Goal: Communication & Community: Answer question/provide support

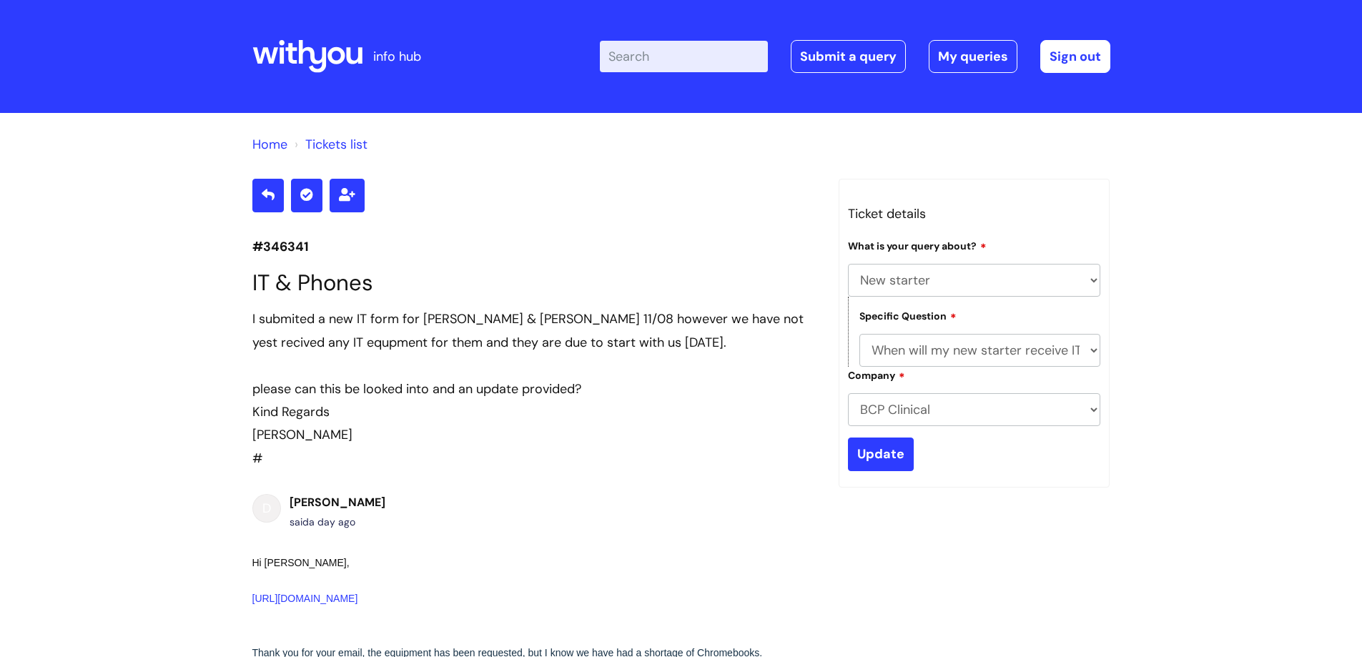
select select "New starter"
select select "When will my new starter receive IT account logins (Linked to IT)"
select select "New starter"
select select "When will my new starter receive IT account logins (Linked to IT)"
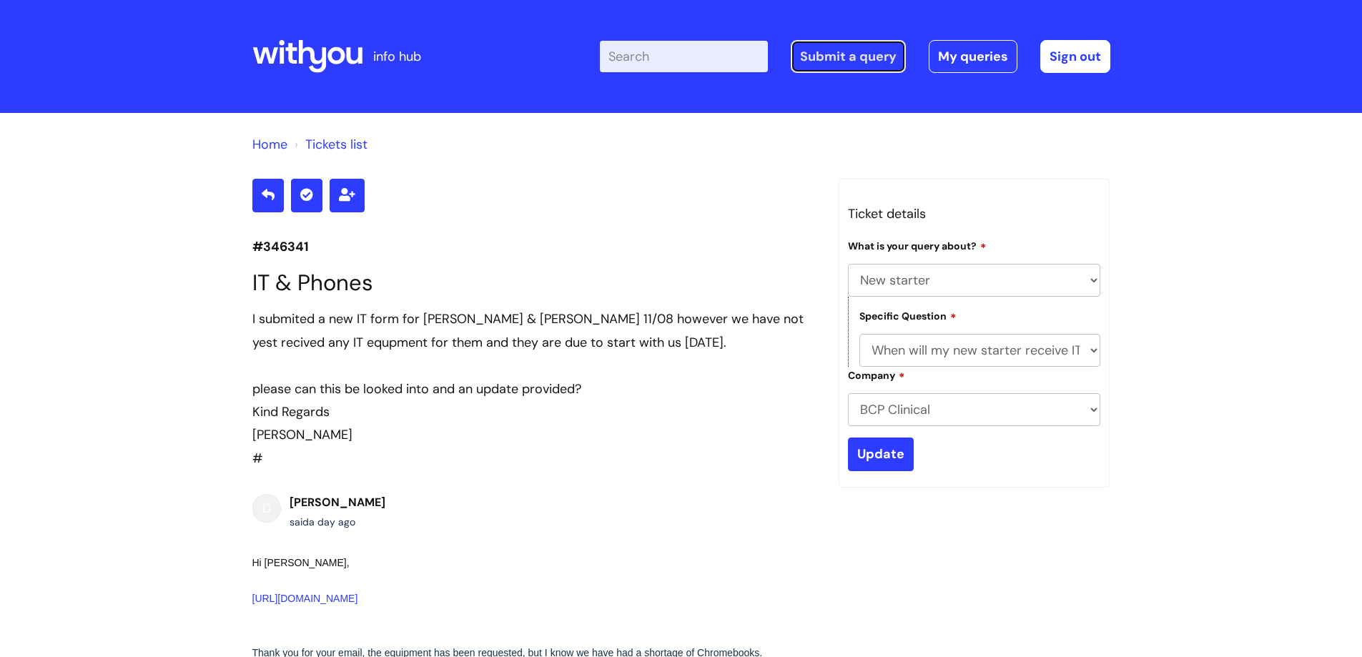
click at [853, 49] on link "Submit a query" at bounding box center [848, 56] width 115 height 33
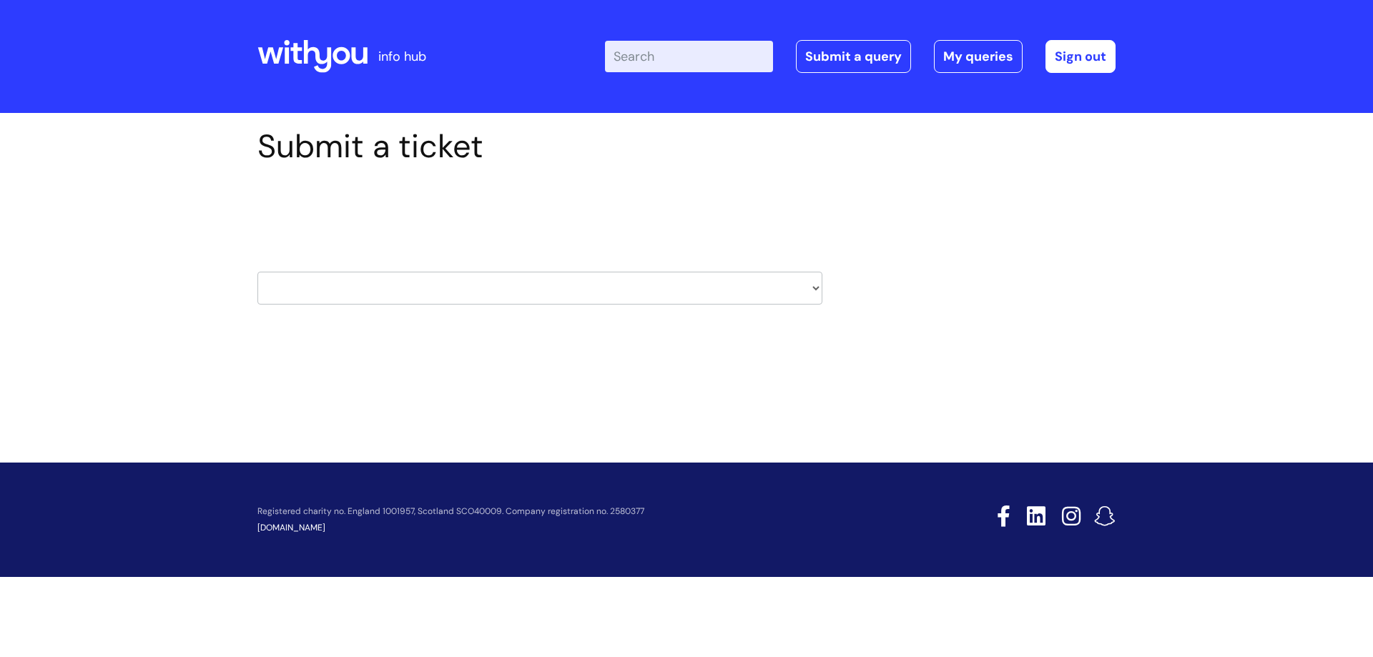
click at [809, 286] on select "HR / People IT and Support Clinical Drug Alerts Finance Accounts Data Support T…" at bounding box center [539, 288] width 565 height 33
select select "it_and_support"
click at [257, 272] on select "HR / People IT and Support Clinical Drug Alerts Finance Accounts Data Support T…" at bounding box center [539, 288] width 565 height 33
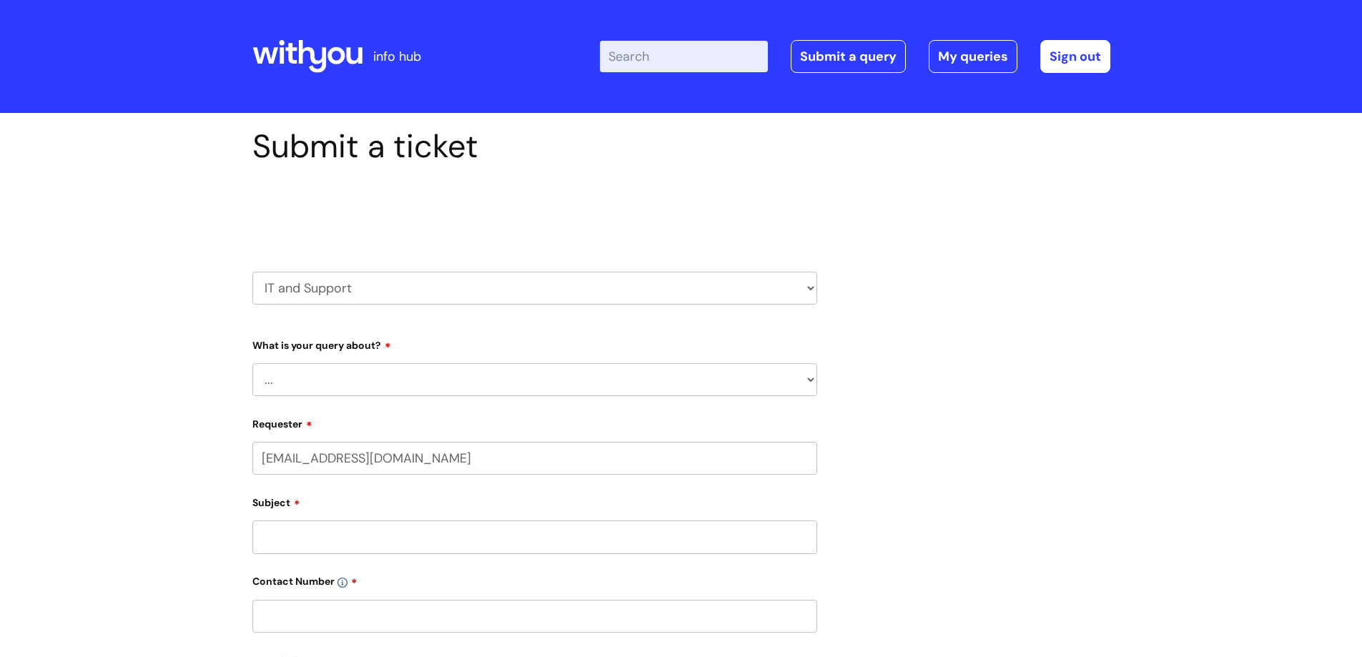
select select "80004286582"
click at [706, 385] on select "... Mobile Phone Reset & MFA Accounts, Starters and Leavers IT Hardware issue I…" at bounding box center [534, 379] width 565 height 33
select select "I need help logging in"
click at [252, 363] on select "... Mobile Phone Reset & MFA Accounts, Starters and Leavers IT Hardware issue I…" at bounding box center [534, 379] width 565 height 33
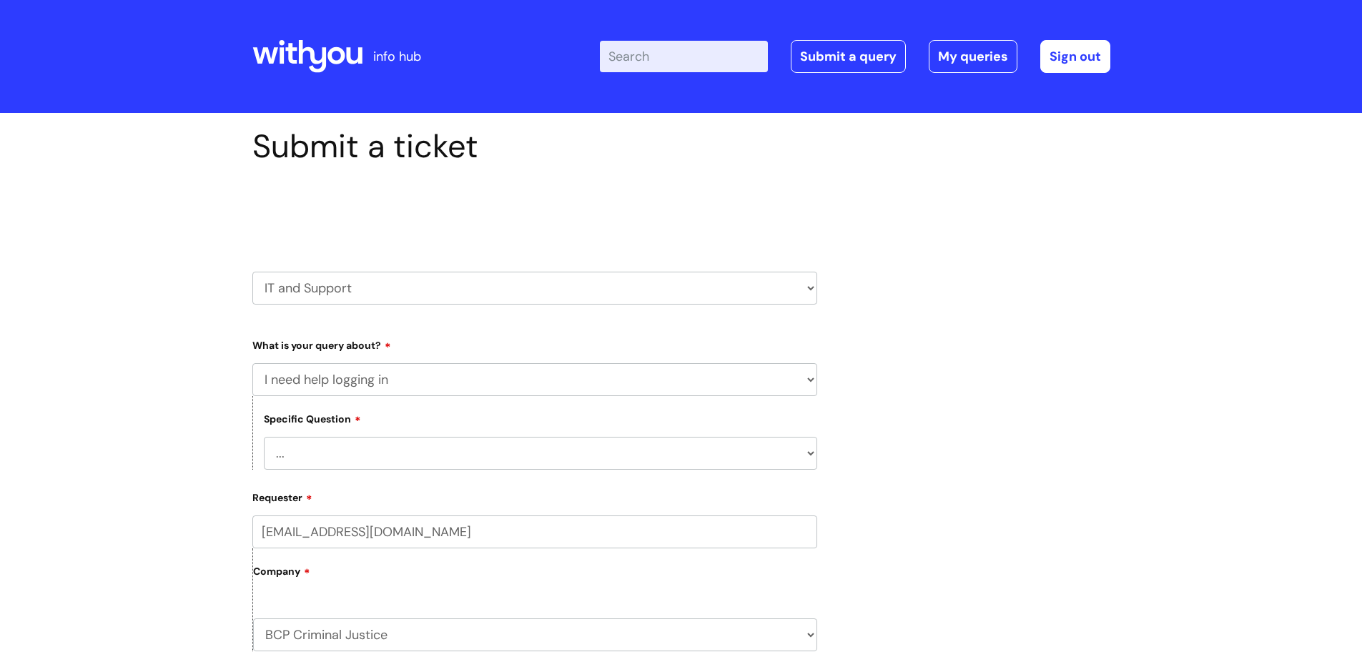
click at [597, 454] on select "... I need help logging into my laptop/chromebook I need access or help logging…" at bounding box center [540, 453] width 553 height 33
select select "I need help logging into my laptop/chromebook"
click at [264, 437] on select "... I need help logging into my laptop/chromebook I need access or help logging…" at bounding box center [540, 453] width 553 height 33
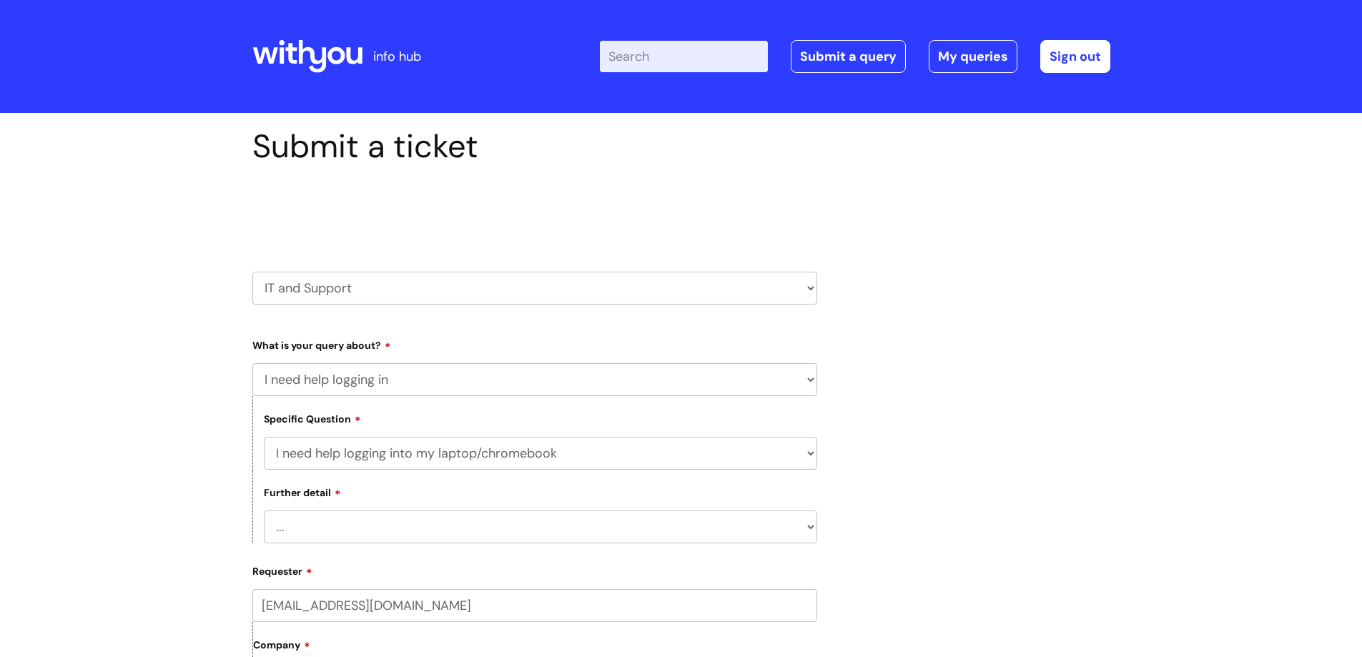
click at [796, 524] on select "... I need help with my Single Sign On password" at bounding box center [540, 526] width 553 height 33
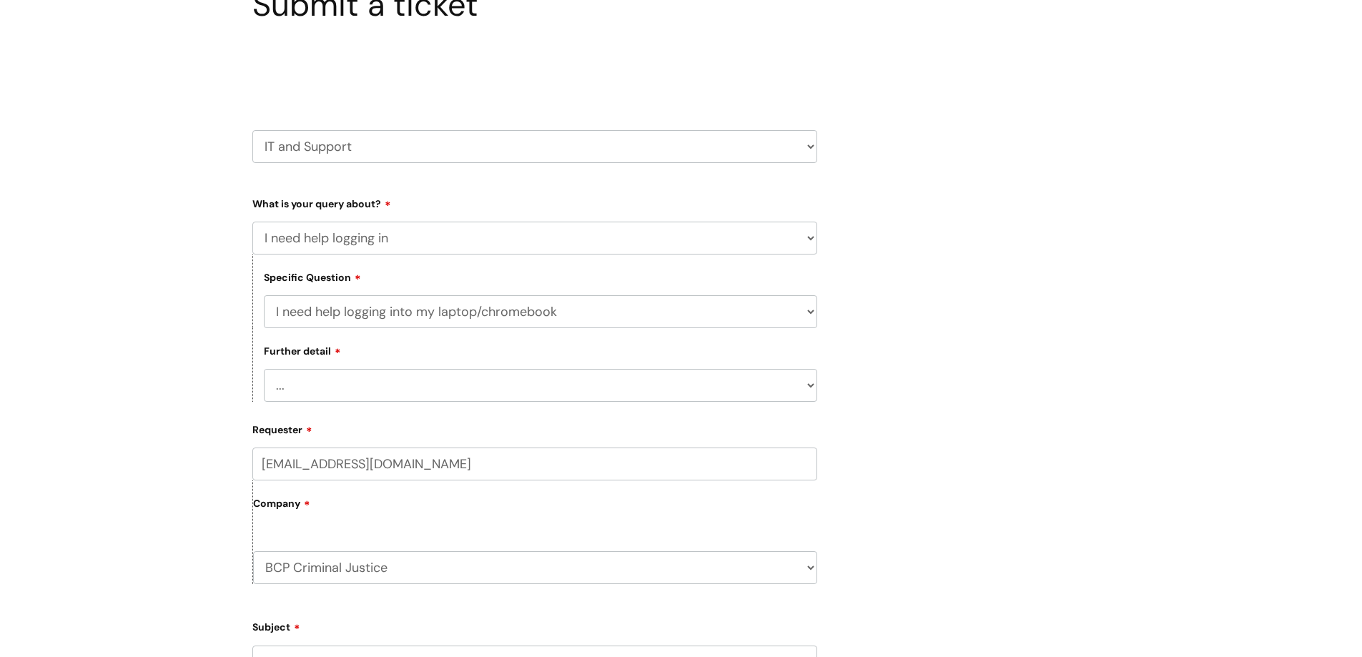
scroll to position [143, 0]
click at [614, 382] on select "... I need help with my Single Sign On password" at bounding box center [540, 383] width 553 height 33
select select "I need help with my Single Sign On password"
click at [264, 367] on select "... I need help with my Single Sign On password" at bounding box center [540, 383] width 553 height 33
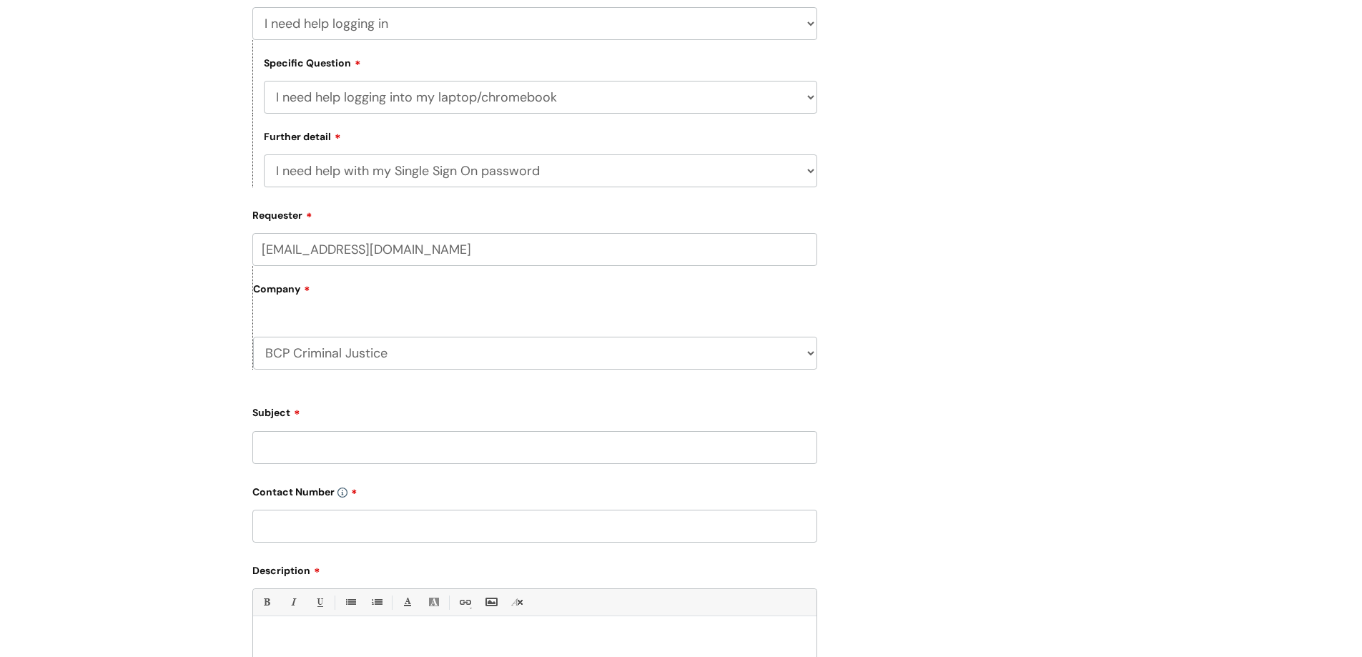
scroll to position [357, 0]
click at [512, 348] on select "BCP Criminal Justice BCP Clinical WithYou Current Staff" at bounding box center [535, 351] width 564 height 33
select select "80004286523"
click at [253, 335] on select "BCP Criminal Justice BCP Clinical WithYou Current Staff" at bounding box center [535, 351] width 564 height 33
click at [427, 444] on input "Subject" at bounding box center [534, 446] width 565 height 33
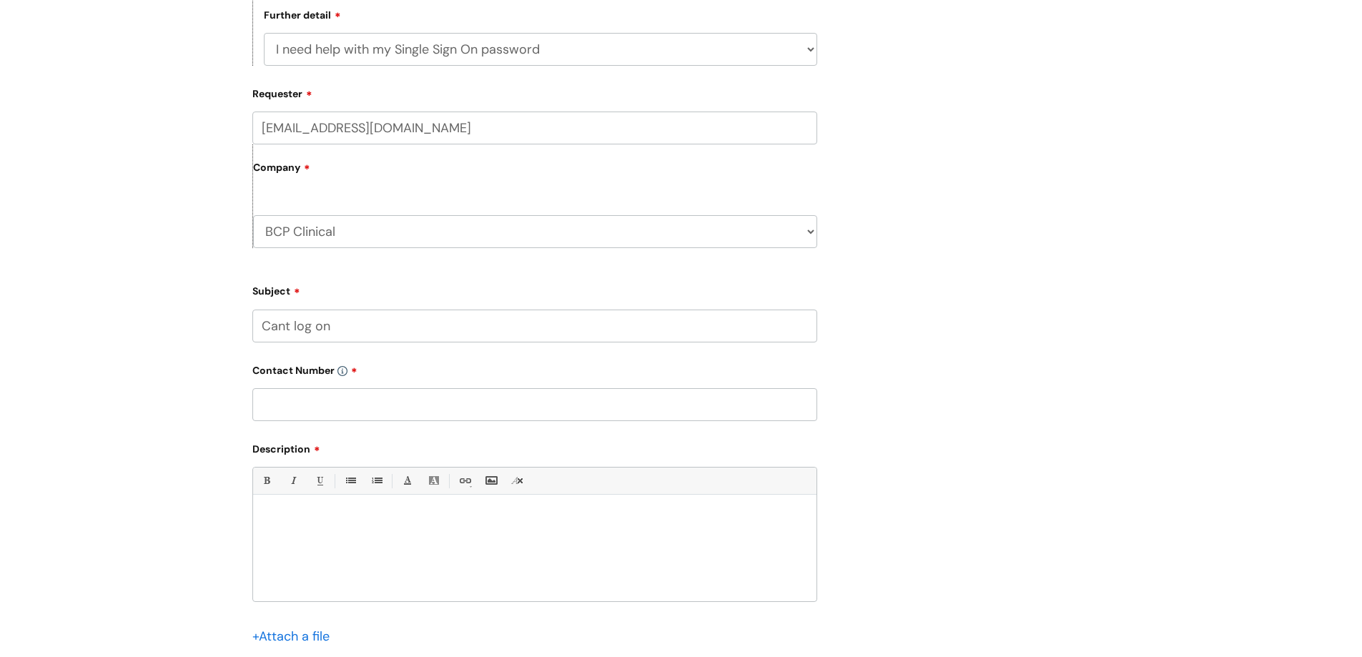
scroll to position [500, 0]
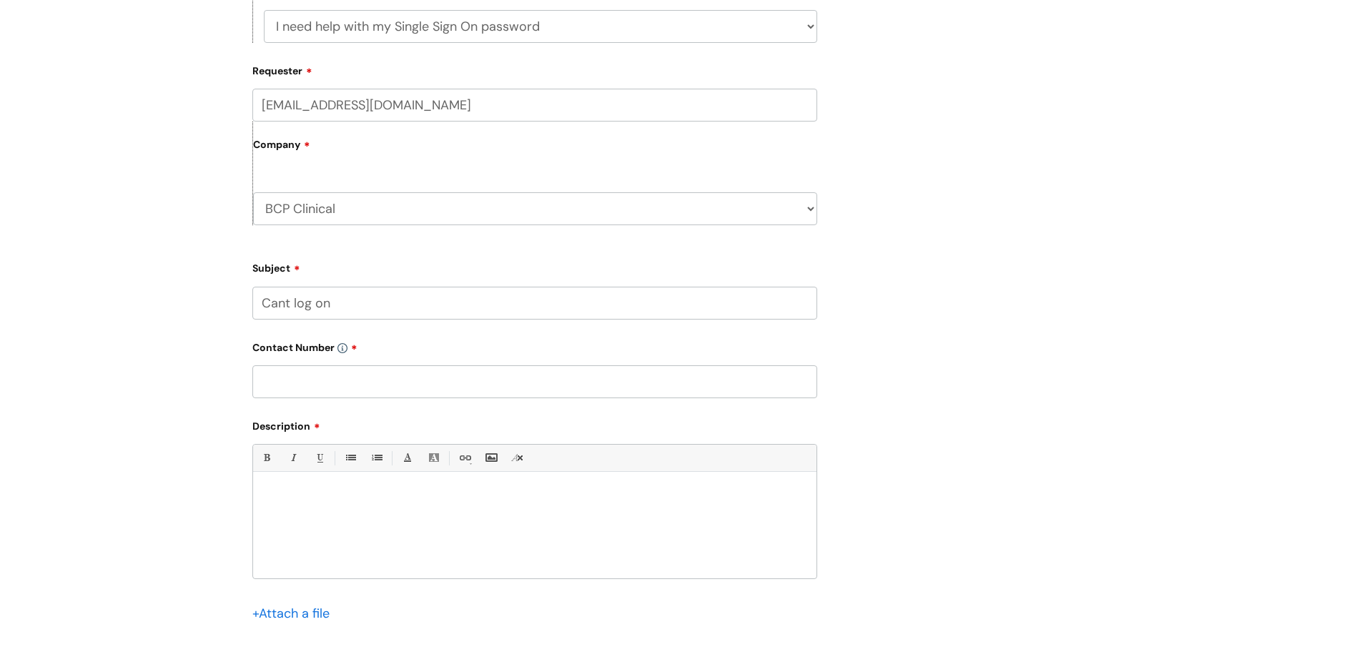
type input "Cant log on"
click at [475, 373] on input "text" at bounding box center [534, 381] width 565 height 33
type input "07894742342"
click at [511, 504] on div at bounding box center [534, 529] width 563 height 99
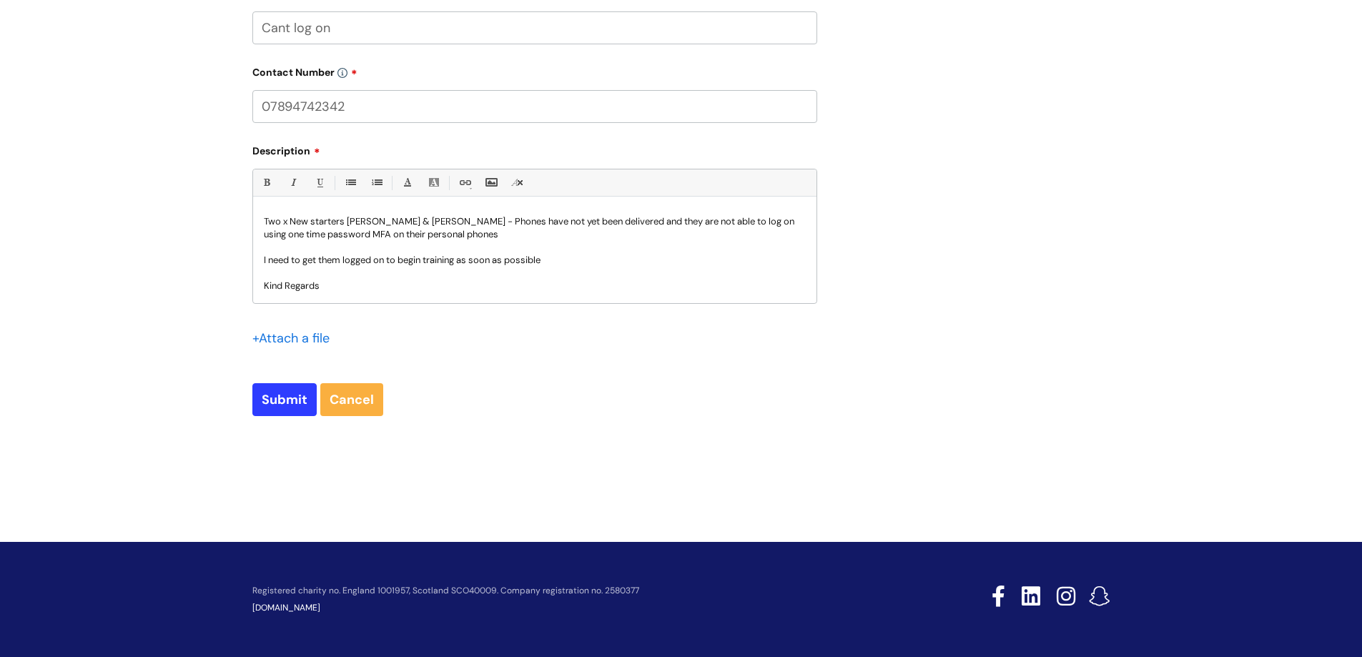
scroll to position [1, 0]
click at [289, 405] on input "Submit" at bounding box center [284, 399] width 64 height 33
type input "Please Wait..."
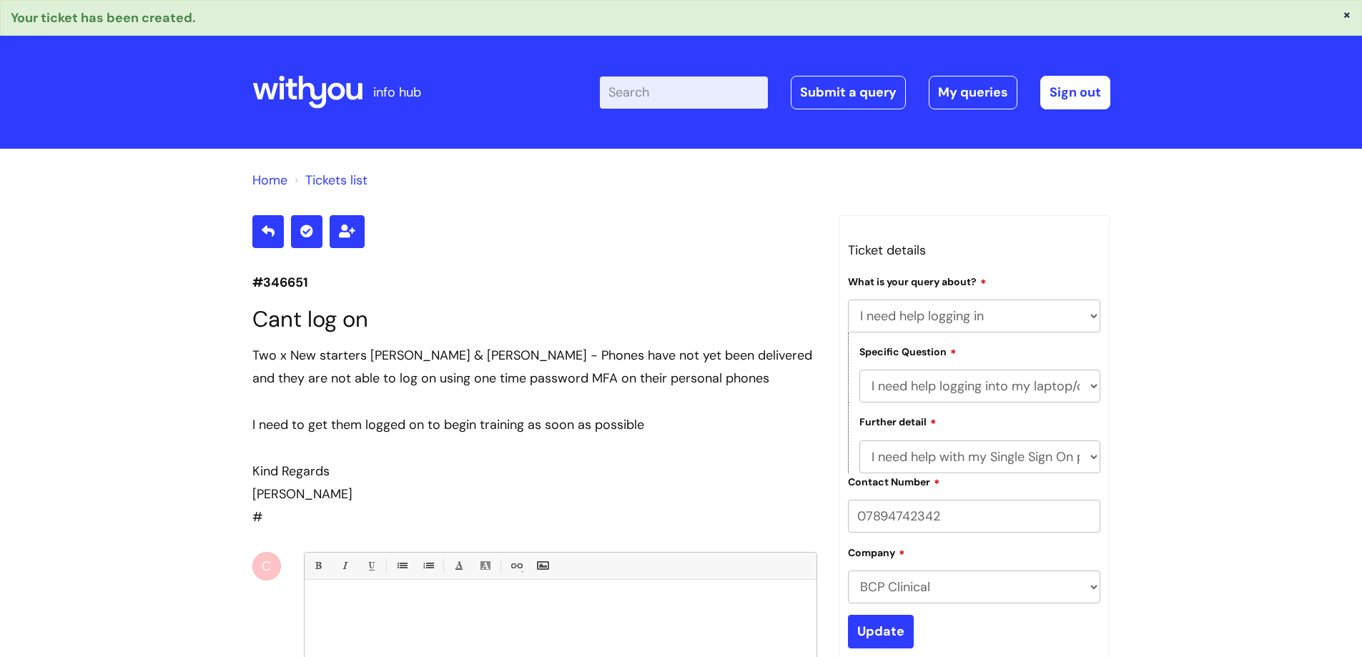
select select "I need help logging in"
select select "I need help logging into my laptop/chromebook"
select select "I need help with my Single Sign On password"
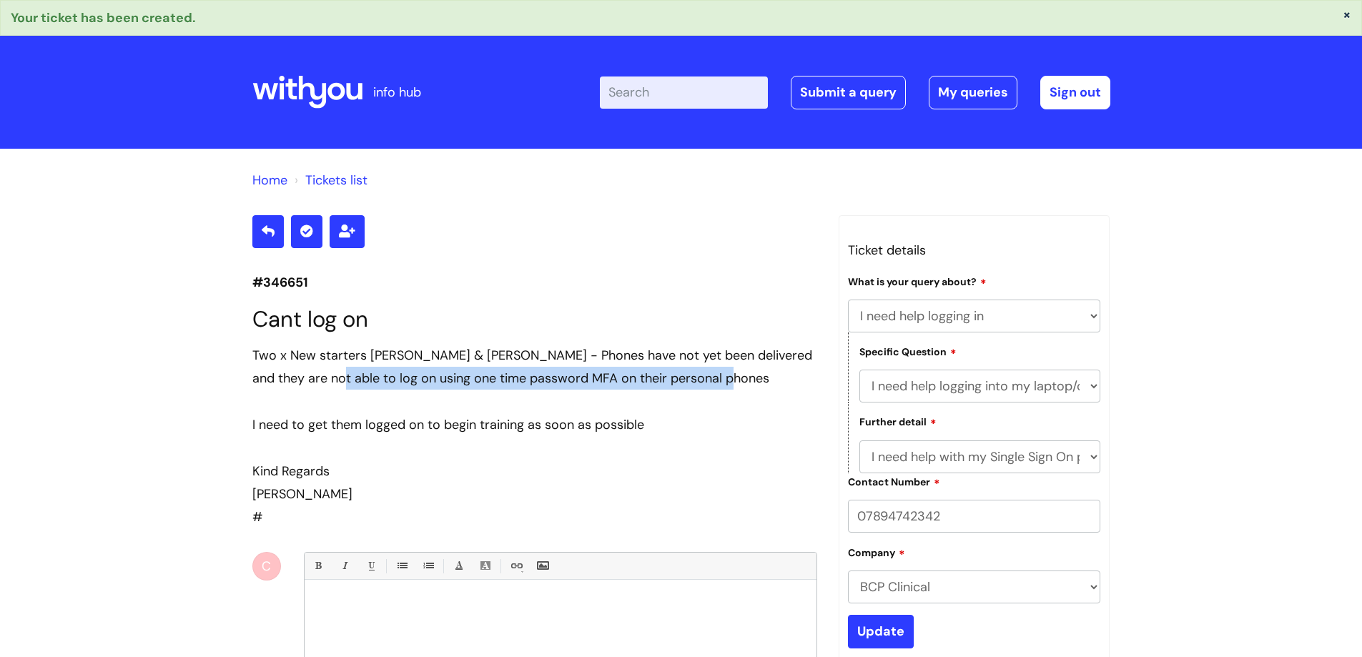
drag, startPoint x: 322, startPoint y: 380, endPoint x: 751, endPoint y: 381, distance: 429.6
click at [751, 381] on div "Two x New starters [PERSON_NAME] & [PERSON_NAME] - Phones have not yet been del…" at bounding box center [534, 367] width 565 height 46
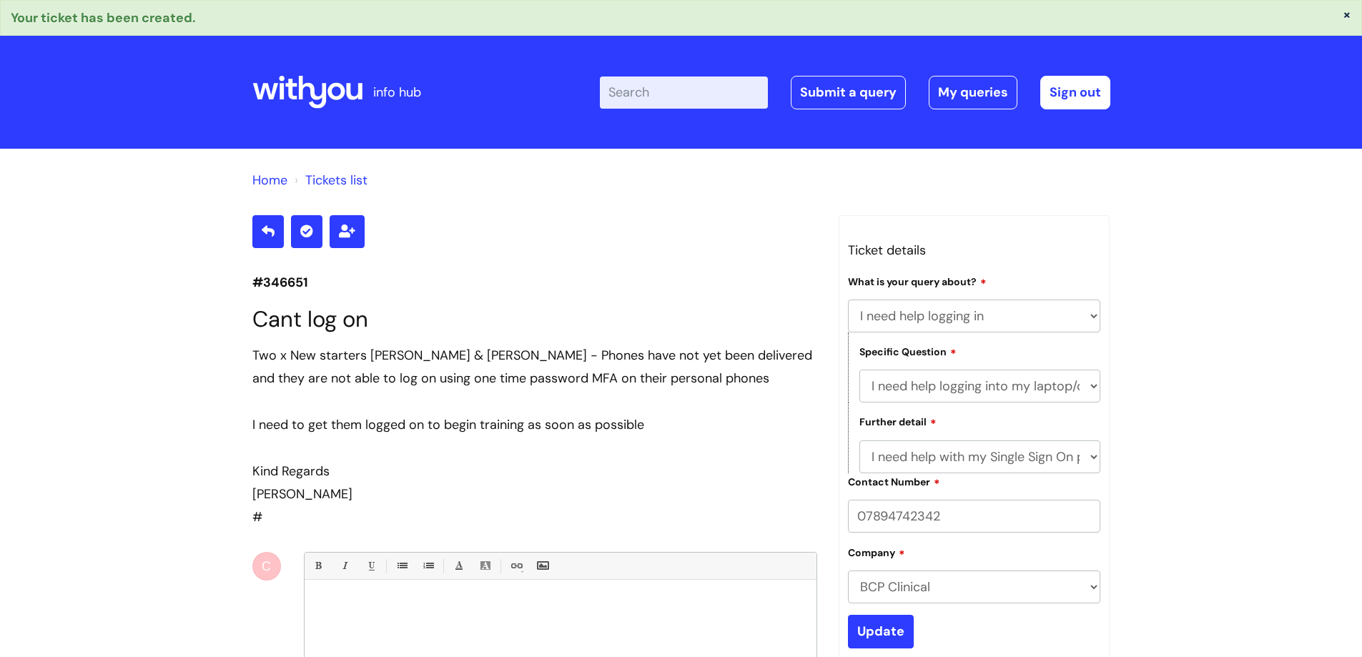
click at [680, 493] on div "[PERSON_NAME]" at bounding box center [534, 494] width 565 height 23
drag, startPoint x: 487, startPoint y: 424, endPoint x: 656, endPoint y: 425, distance: 169.4
click at [648, 425] on div "I need to get them logged on to begin training as soon as possible" at bounding box center [534, 424] width 565 height 23
click at [665, 425] on div "I need to get them logged on to begin training as soon as possible" at bounding box center [534, 424] width 565 height 23
click at [682, 485] on div "[PERSON_NAME]" at bounding box center [534, 494] width 565 height 23
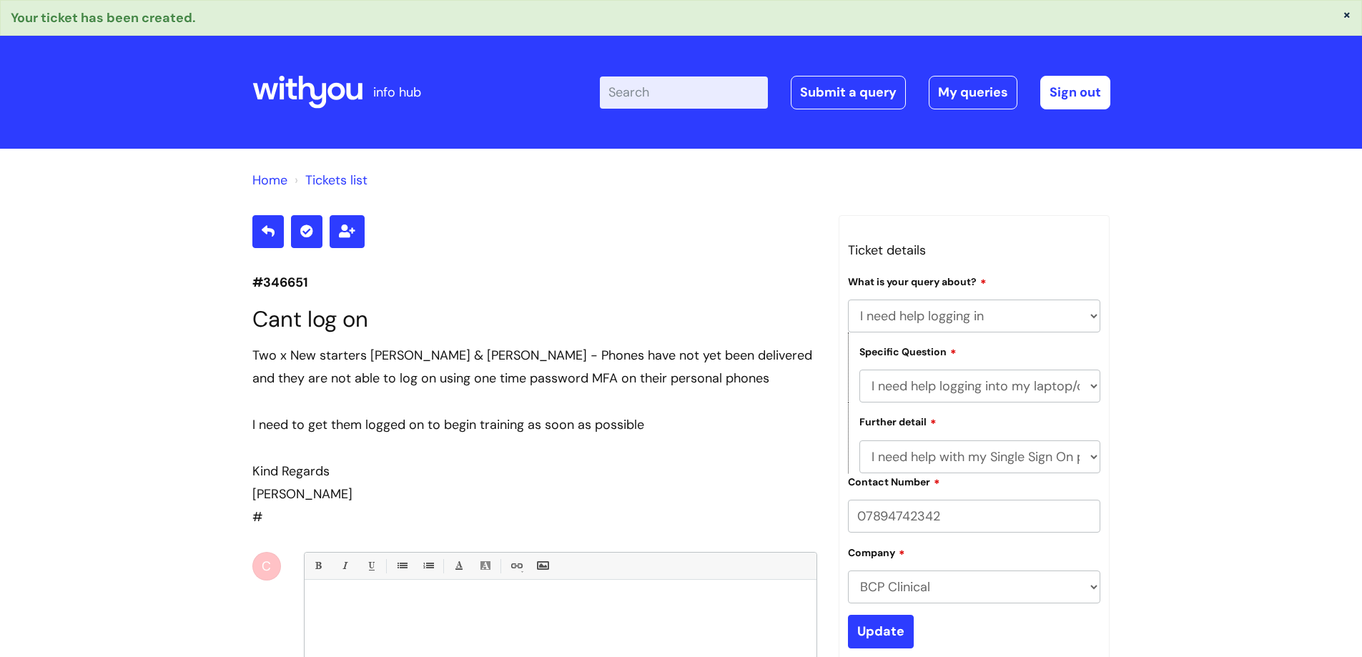
click at [698, 413] on div "I need to get them logged on to begin training as soon as possible" at bounding box center [534, 424] width 565 height 23
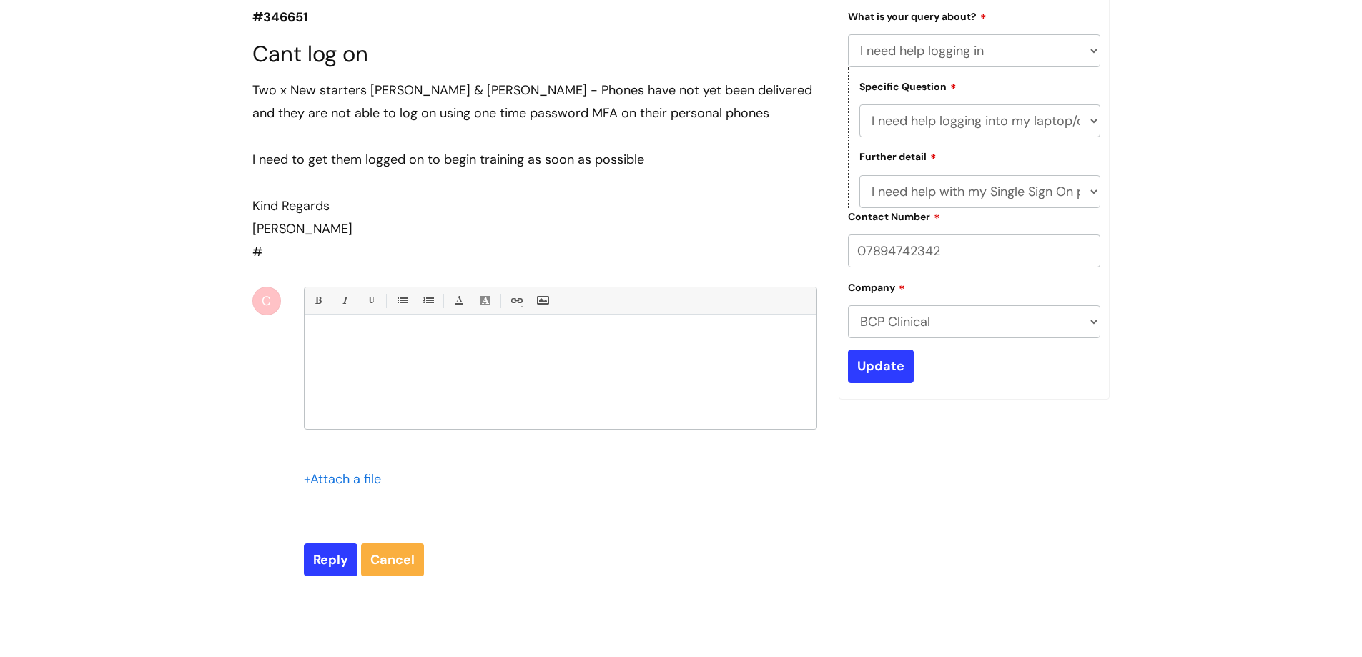
scroll to position [286, 0]
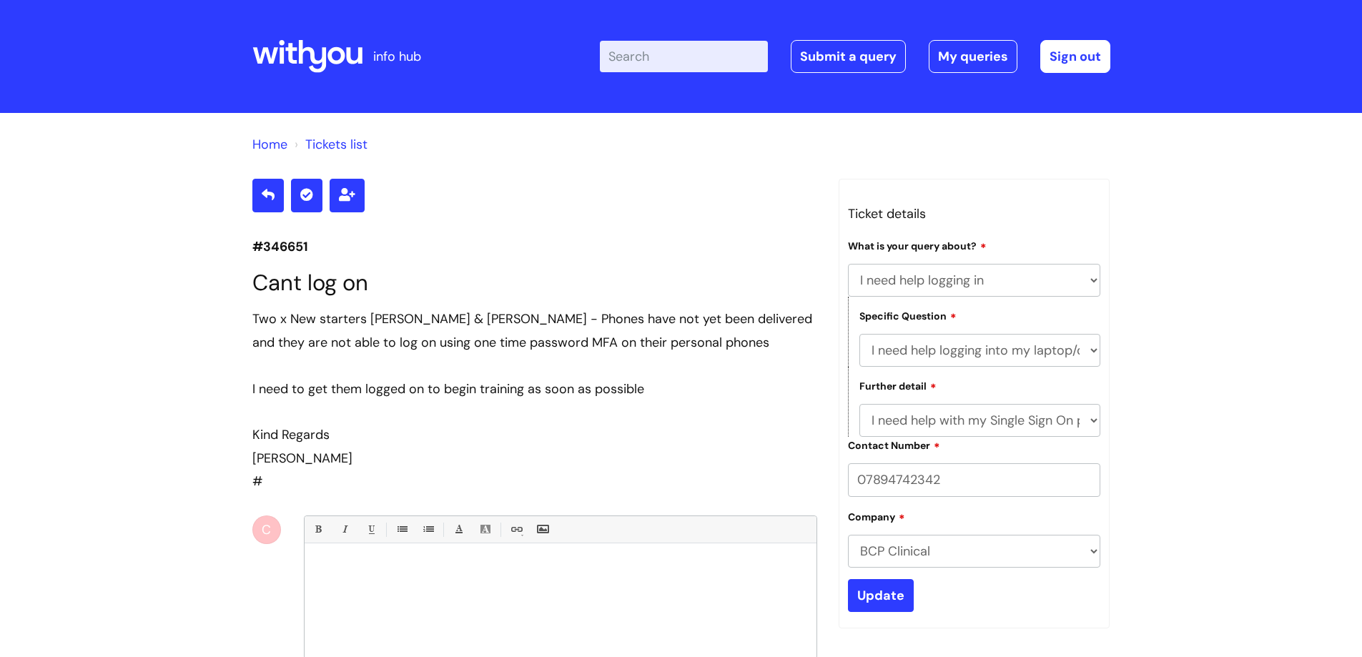
select select "I need help logging in"
select select "I need help logging into my laptop/chromebook"
select select "I need help with my Single Sign On password"
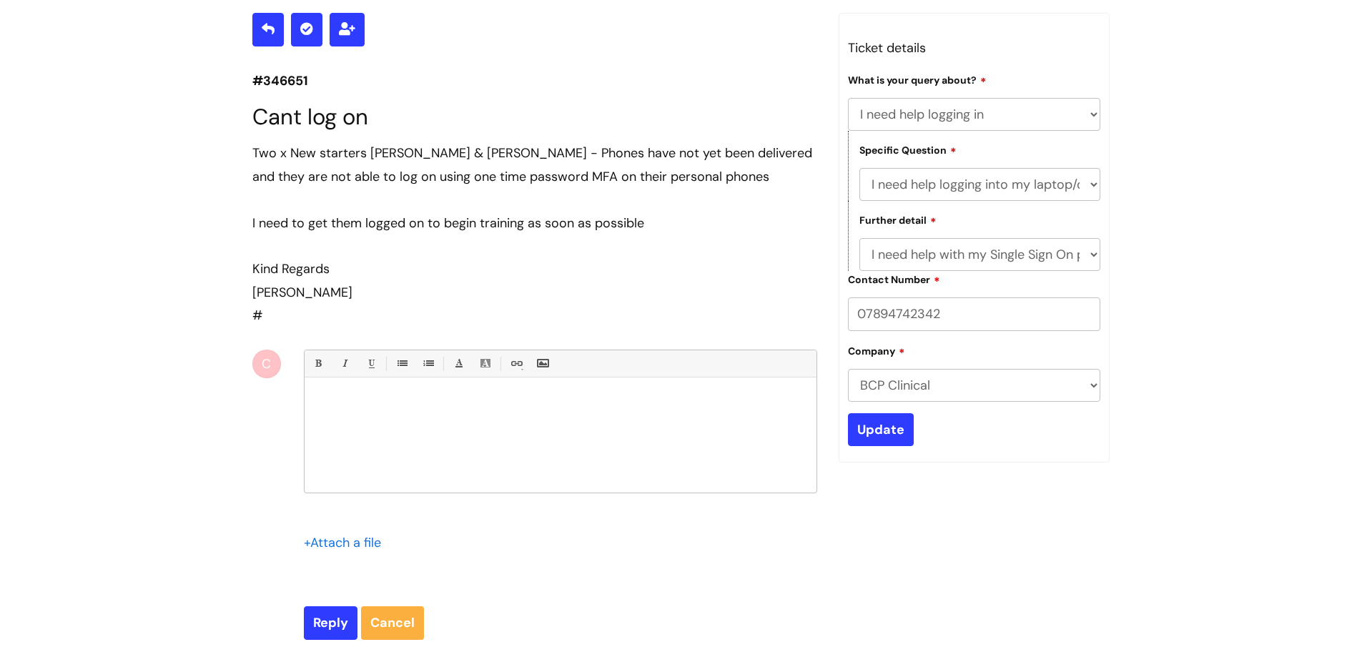
scroll to position [104, 0]
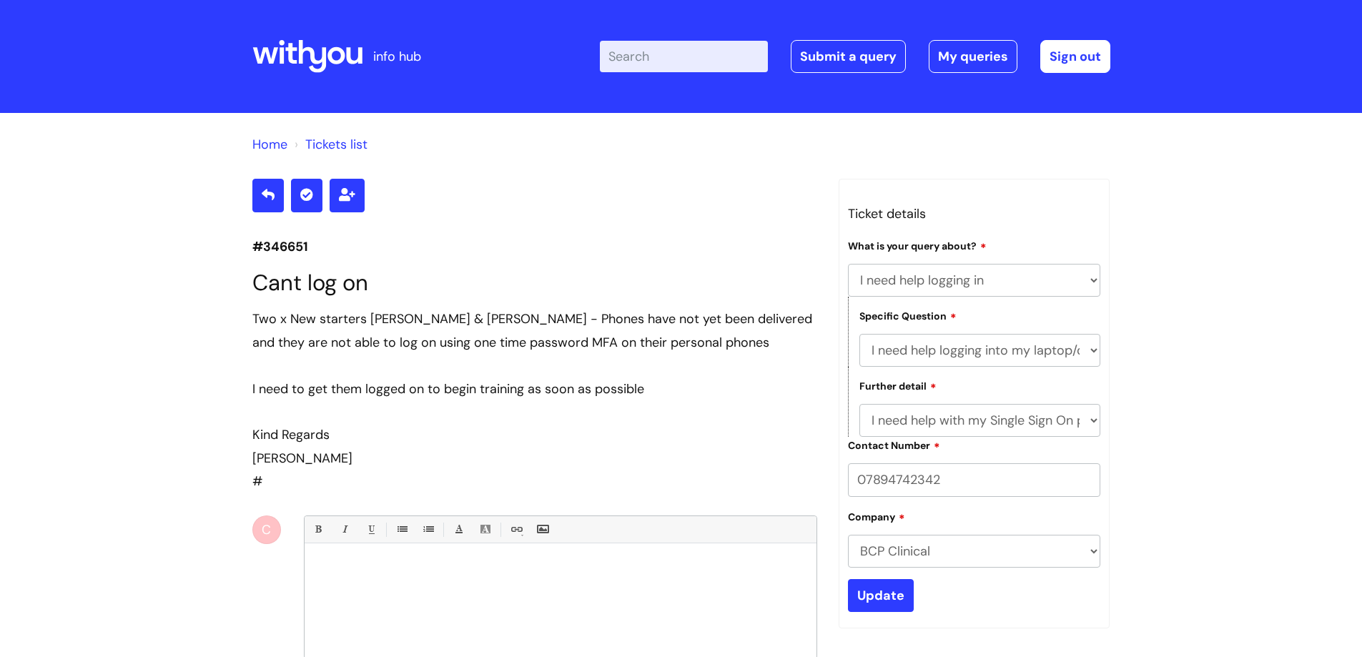
select select "I need help logging in"
select select "I need help logging into my laptop/chromebook"
select select "I need help with my Single Sign On password"
select select "I need help logging in"
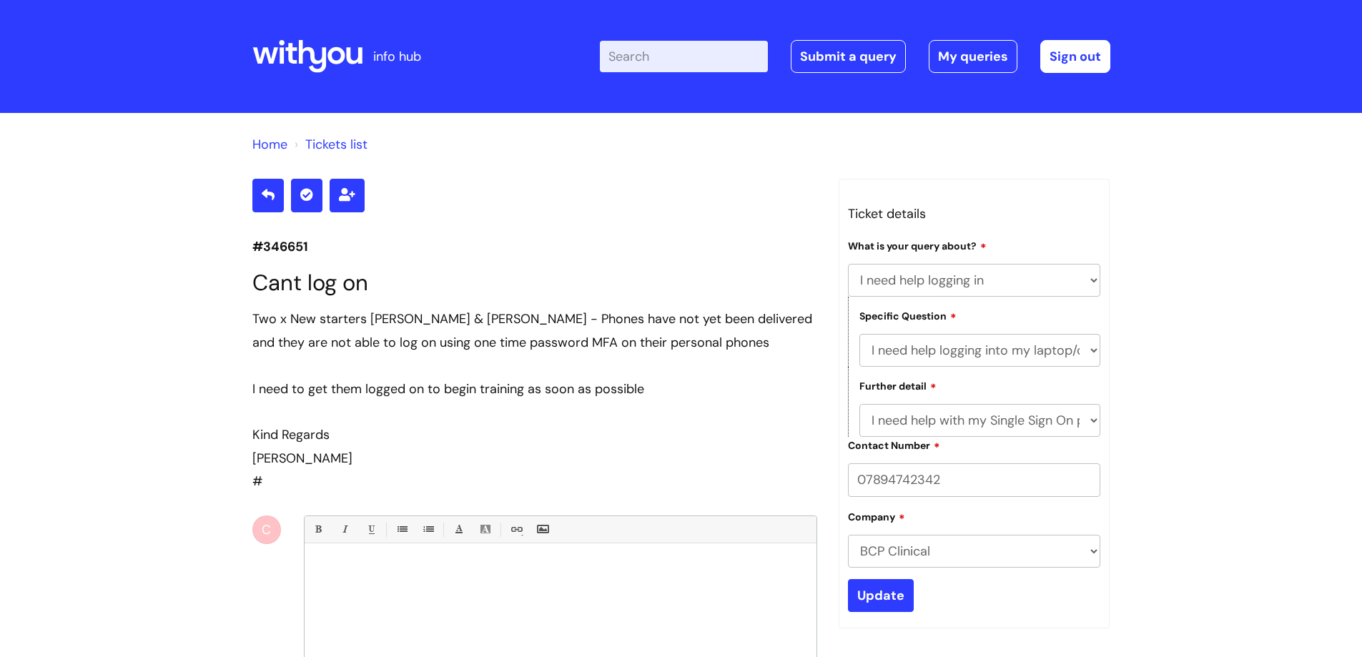
select select "I need help logging into my laptop/chromebook"
select select "I need help with my Single Sign On password"
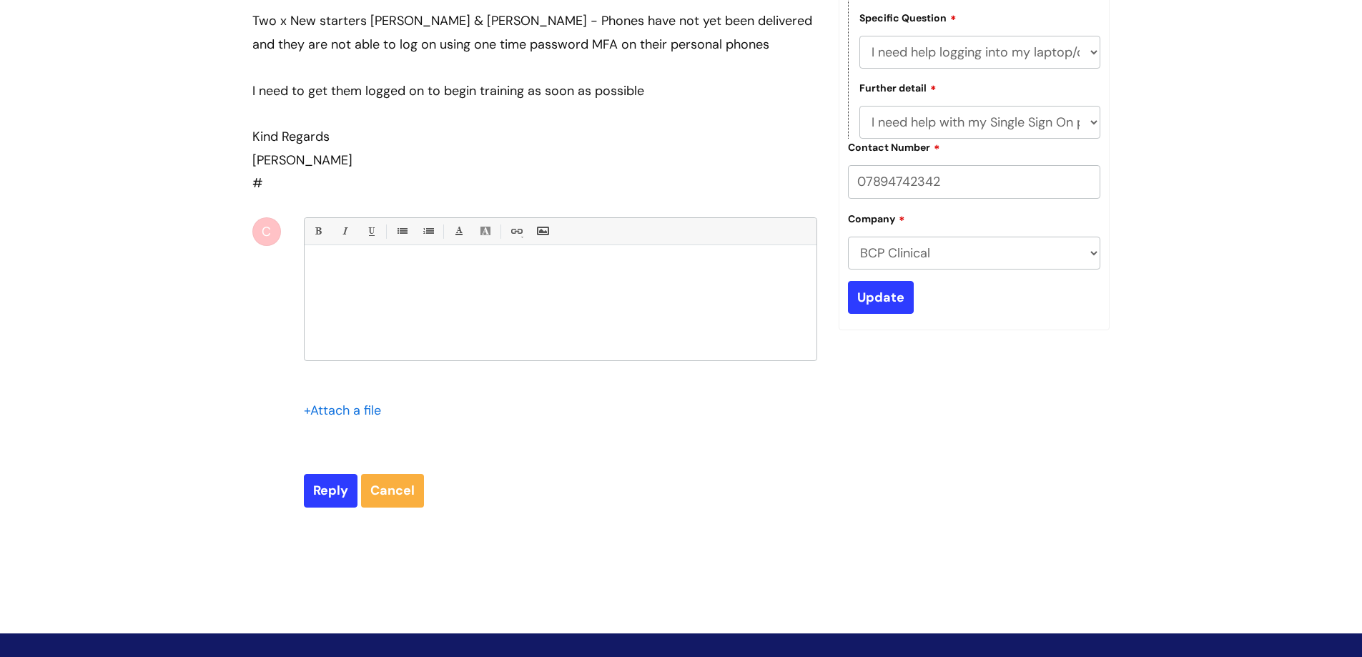
scroll to position [103, 0]
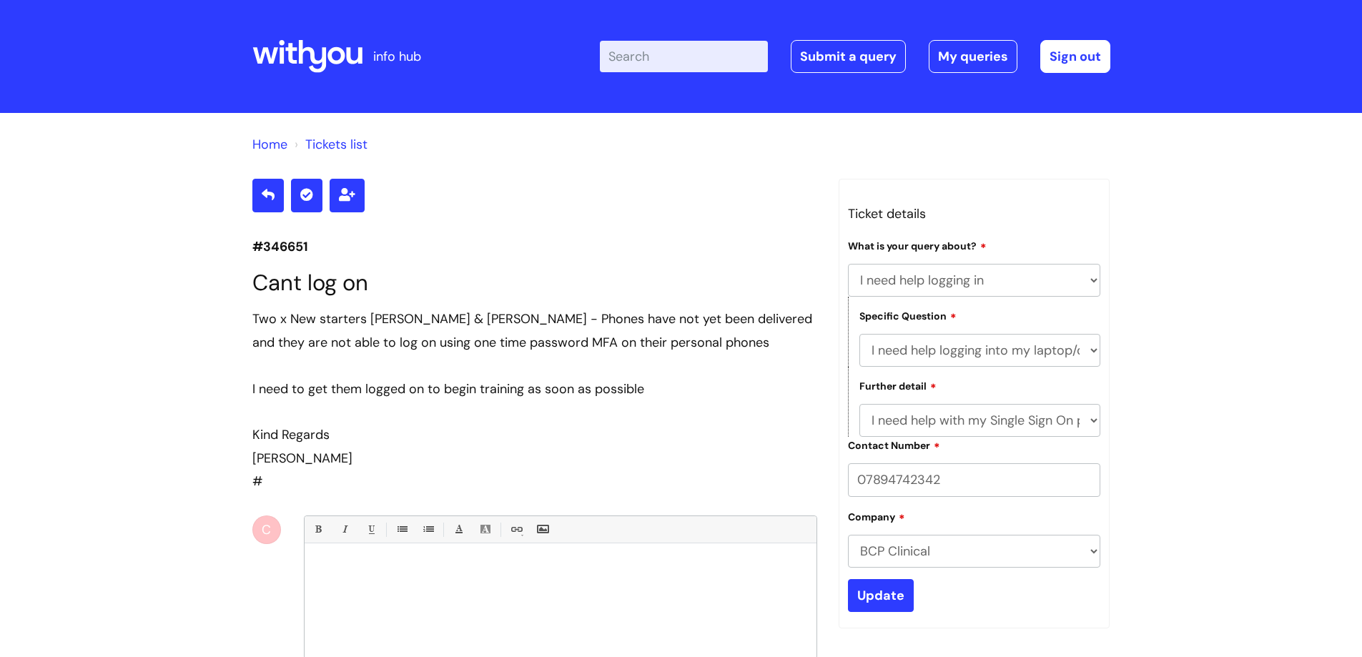
select select "I need help logging in"
select select "I need help logging into my laptop/chromebook"
select select "I need help with my Single Sign On password"
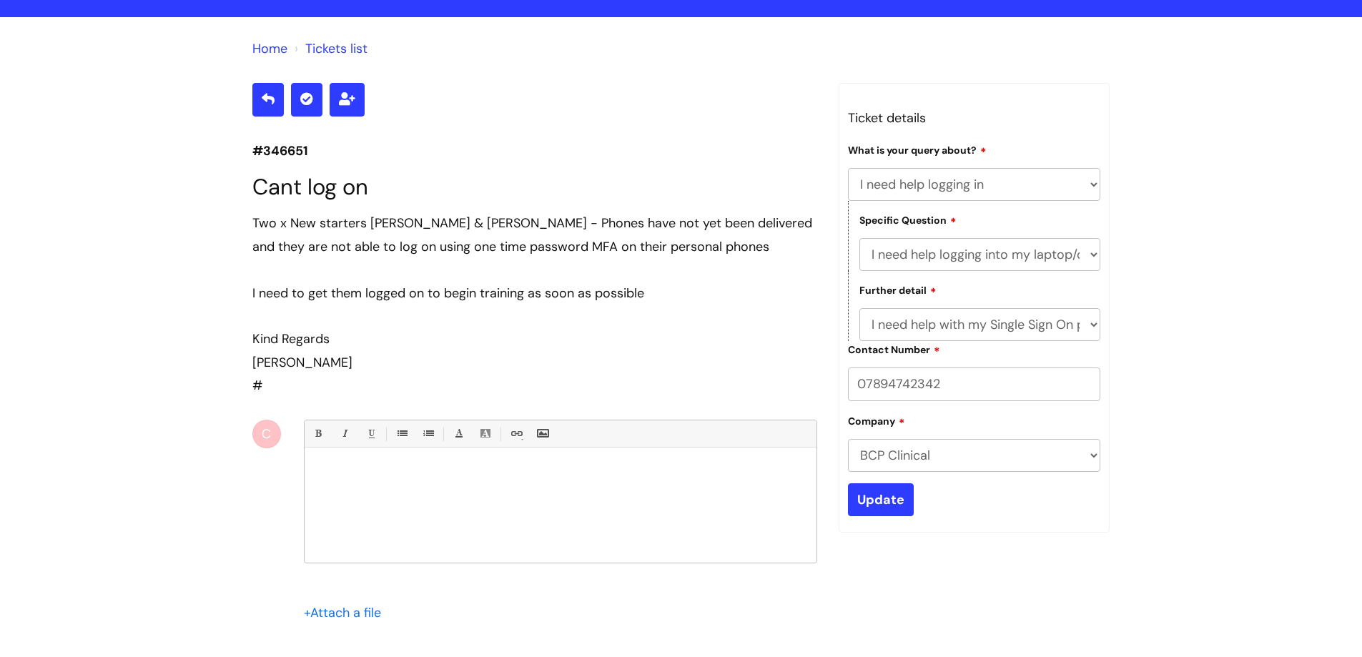
scroll to position [71, 0]
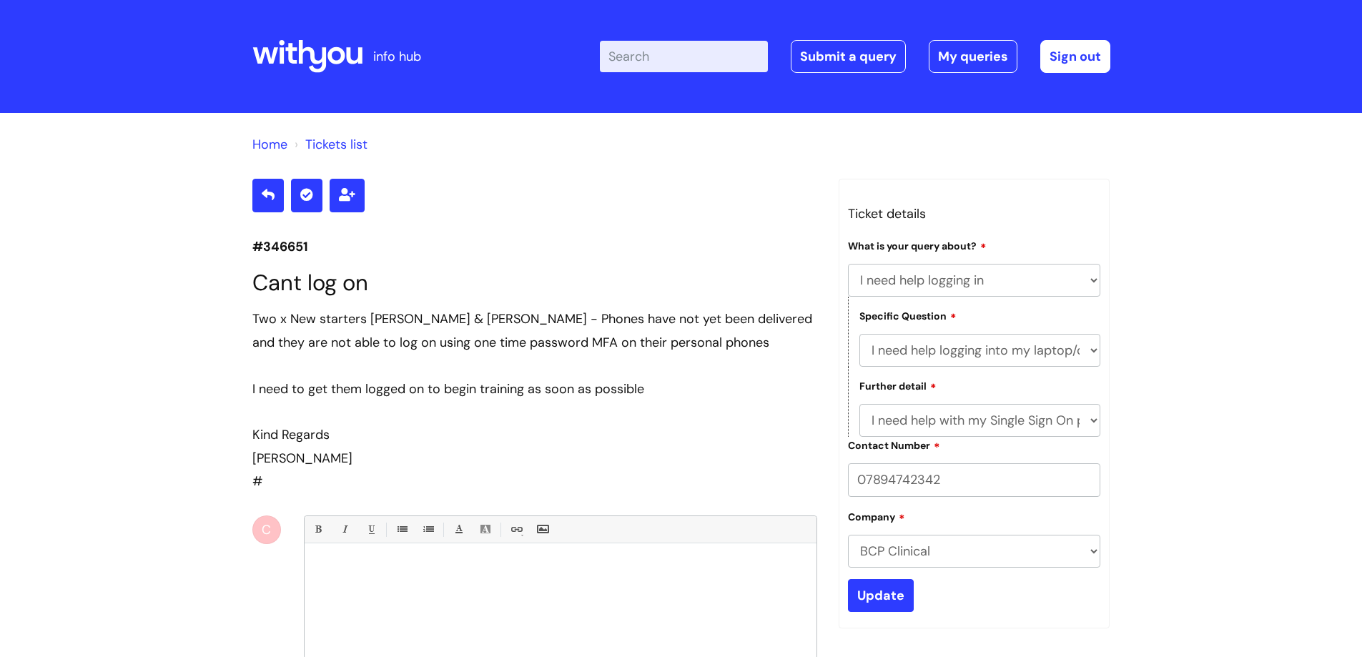
select select "I need help logging in"
select select "I need help logging into my laptop/chromebook"
select select "I need help with my Single Sign On password"
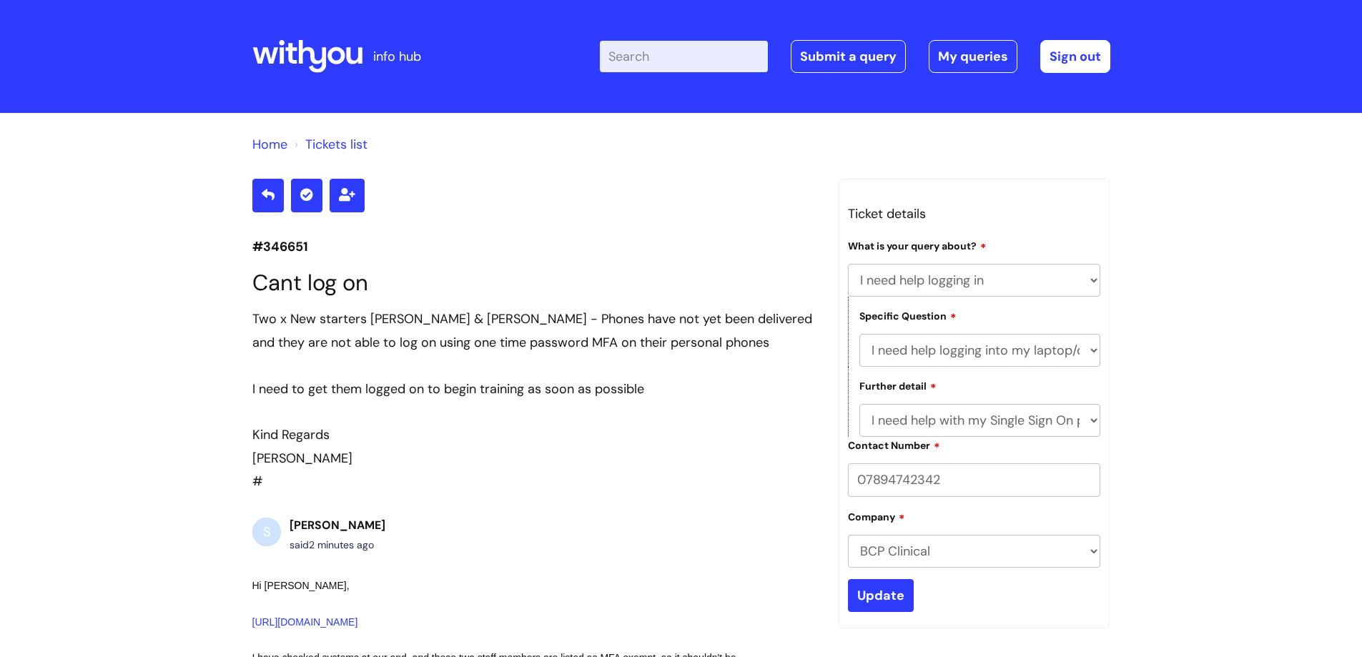
select select "I need help logging in"
select select "I need help logging into my laptop/chromebook"
select select "I need help with my Single Sign On password"
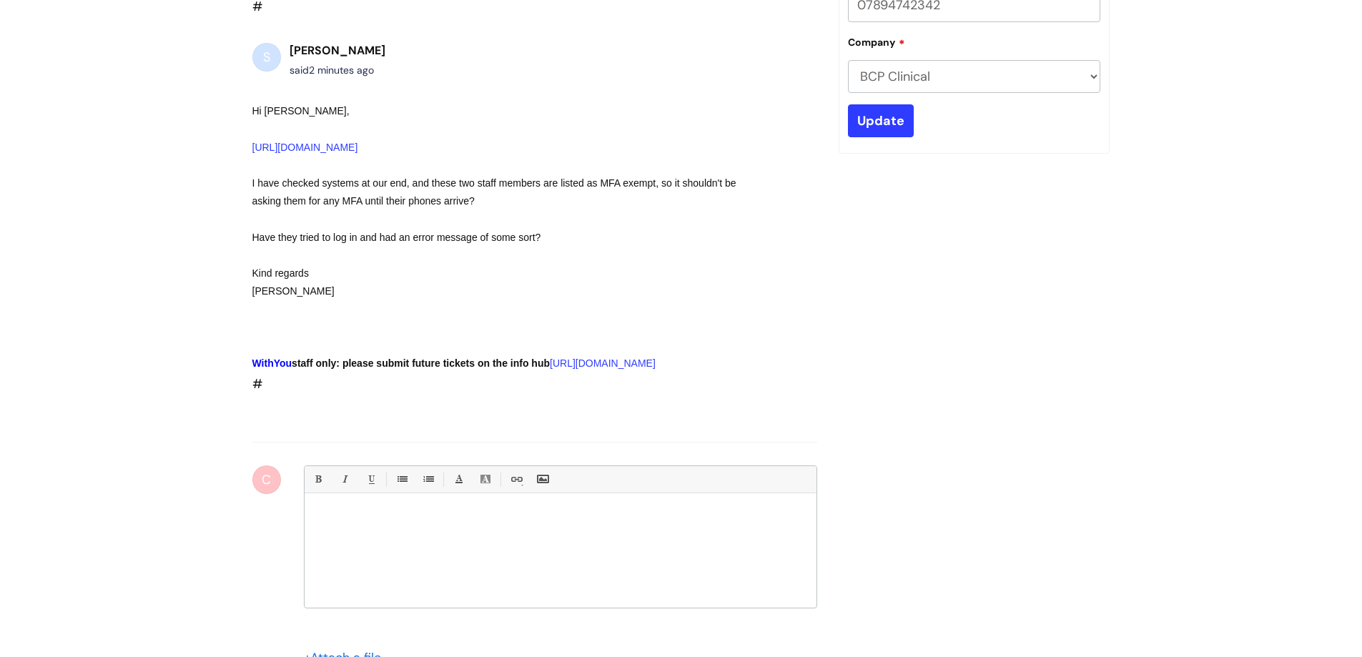
scroll to position [396, 0]
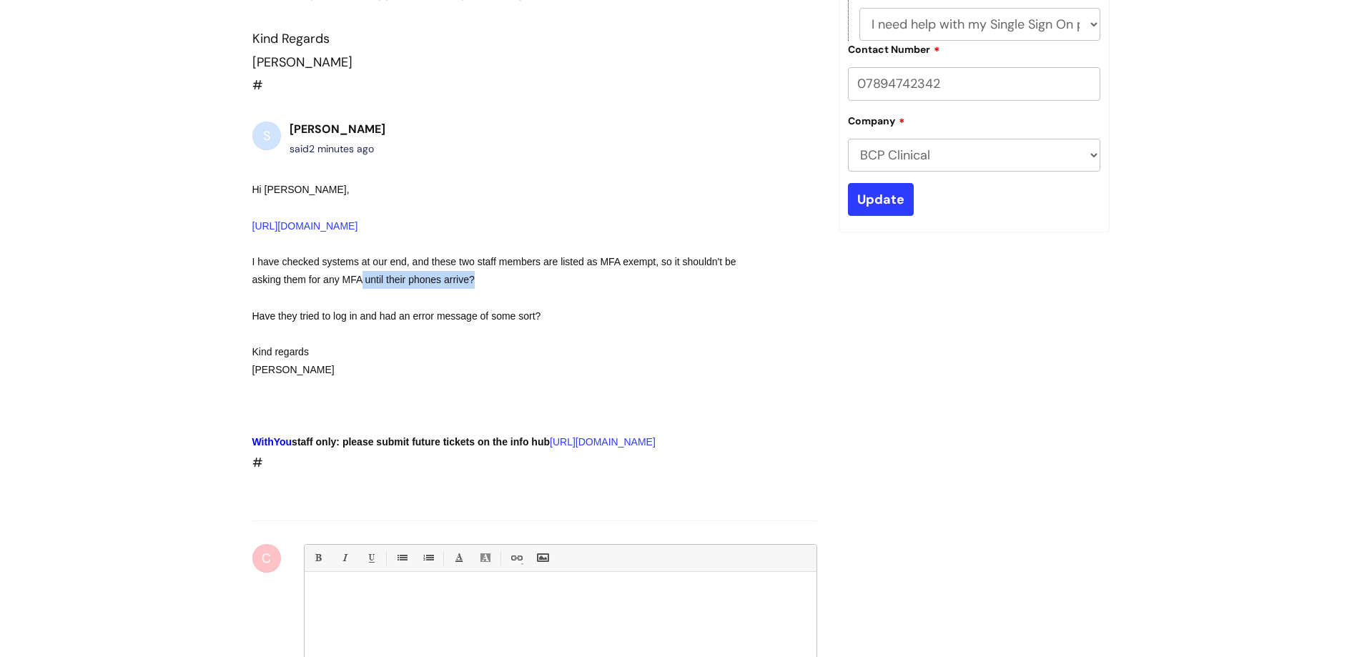
drag, startPoint x: 329, startPoint y: 281, endPoint x: 480, endPoint y: 280, distance: 151.6
click at [480, 280] on div "I have checked systems at our end, and these two staff members are listed as MF…" at bounding box center [508, 271] width 513 height 36
drag, startPoint x: 480, startPoint y: 280, endPoint x: 486, endPoint y: 296, distance: 16.7
click at [482, 280] on div "I have checked systems at our end, and these two staff members are listed as MF…" at bounding box center [508, 271] width 513 height 36
click at [481, 346] on div "Kind regards" at bounding box center [508, 352] width 513 height 18
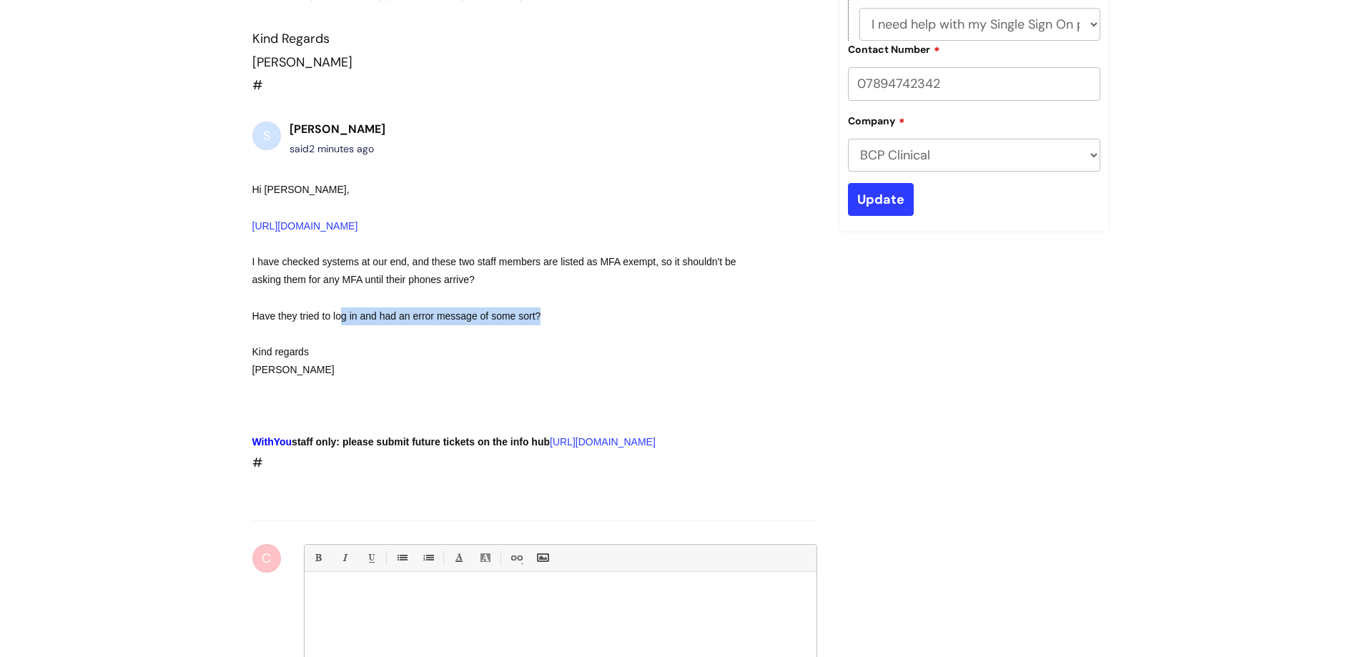
drag, startPoint x: 345, startPoint y: 318, endPoint x: 658, endPoint y: 317, distance: 313.1
click at [658, 317] on div "Have they tried to log in and had an error message of some sort?" at bounding box center [508, 316] width 513 height 18
click at [665, 359] on div "Kind regards" at bounding box center [508, 352] width 513 height 18
drag, startPoint x: 488, startPoint y: 265, endPoint x: 590, endPoint y: 271, distance: 103.1
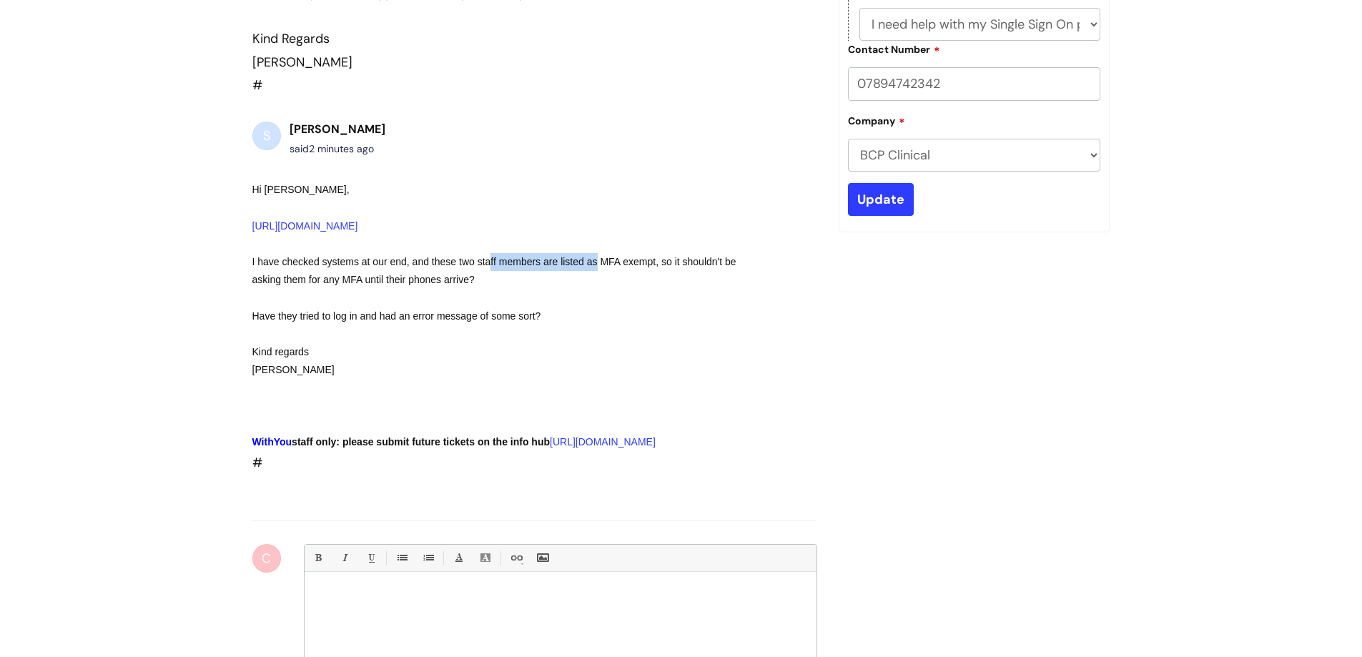
click at [590, 271] on div "I have checked systems at our end, and these two staff members are listed as MF…" at bounding box center [508, 271] width 513 height 36
click at [623, 271] on div "I have checked systems at our end, and these two staff members are listed as MF…" at bounding box center [508, 271] width 513 height 36
drag, startPoint x: 593, startPoint y: 265, endPoint x: 653, endPoint y: 270, distance: 59.5
click at [653, 270] on div "I have checked systems at our end, and these two staff members are listed as MF…" at bounding box center [508, 271] width 513 height 36
click at [661, 268] on div "I have checked systems at our end, and these two staff members are listed as MF…" at bounding box center [508, 271] width 513 height 36
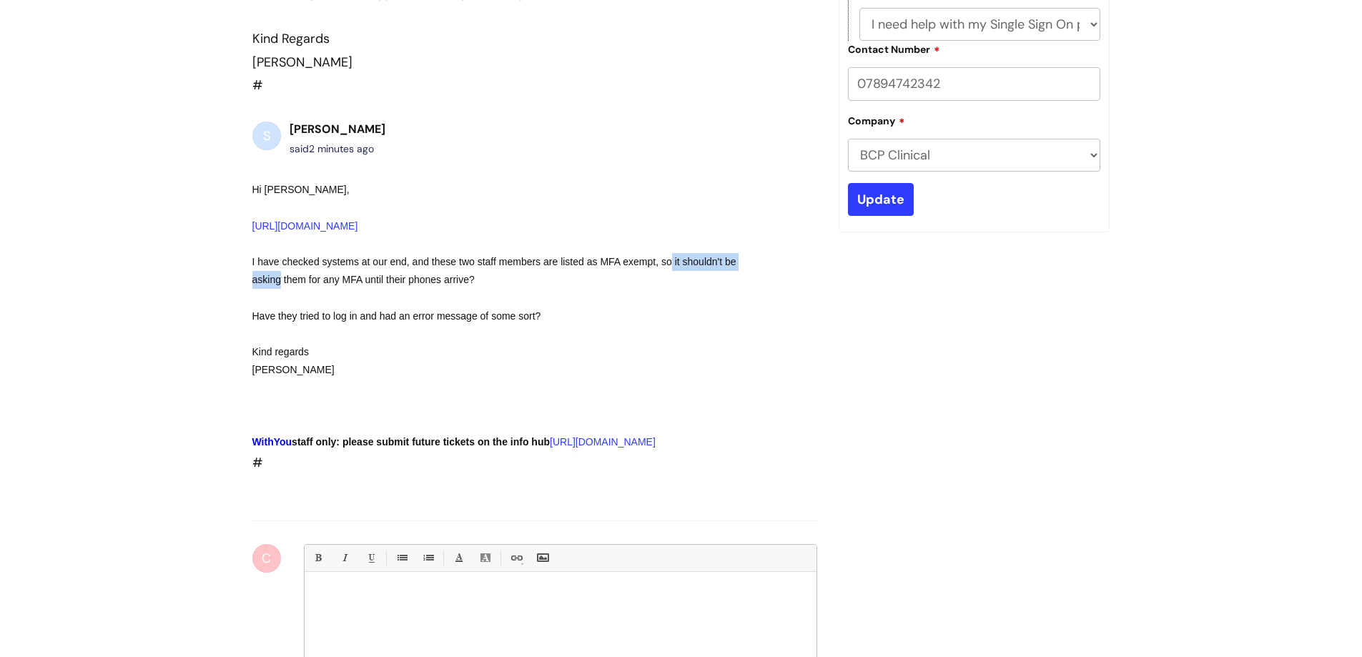
drag, startPoint x: 665, startPoint y: 266, endPoint x: 777, endPoint y: 267, distance: 112.2
click at [776, 266] on div "S [PERSON_NAME] said 2 minutes ago Hi [PERSON_NAME], [URL][DOMAIN_NAME] I have …" at bounding box center [534, 296] width 565 height 355
drag, startPoint x: 288, startPoint y: 283, endPoint x: 471, endPoint y: 285, distance: 183.0
click at [471, 285] on div "I have checked systems at our end, and these two staff members are listed as MF…" at bounding box center [508, 271] width 513 height 36
click at [474, 285] on div "I have checked systems at our end, and these two staff members are listed as MF…" at bounding box center [508, 271] width 513 height 36
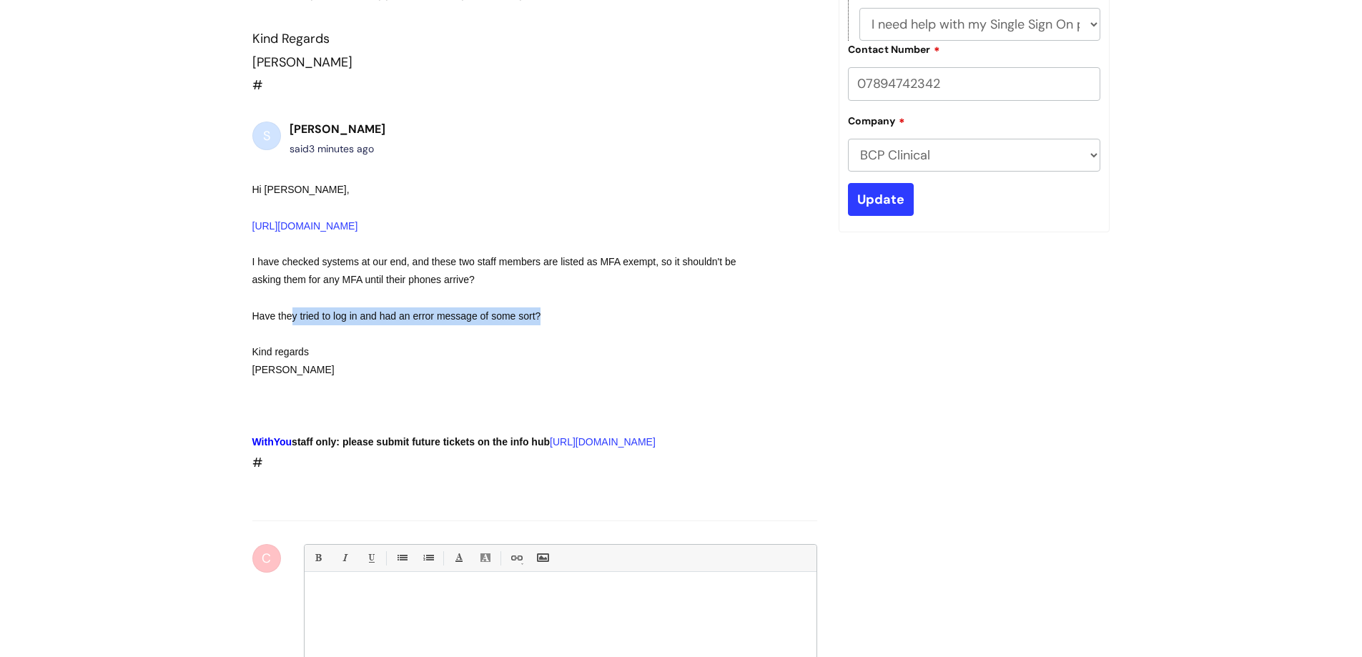
drag, startPoint x: 330, startPoint y: 318, endPoint x: 555, endPoint y: 315, distance: 225.2
click at [555, 315] on div "Have they tried to log in and had an error message of some sort?" at bounding box center [508, 316] width 513 height 18
click at [563, 314] on div "Have they tried to log in and had an error message of some sort?" at bounding box center [508, 316] width 513 height 18
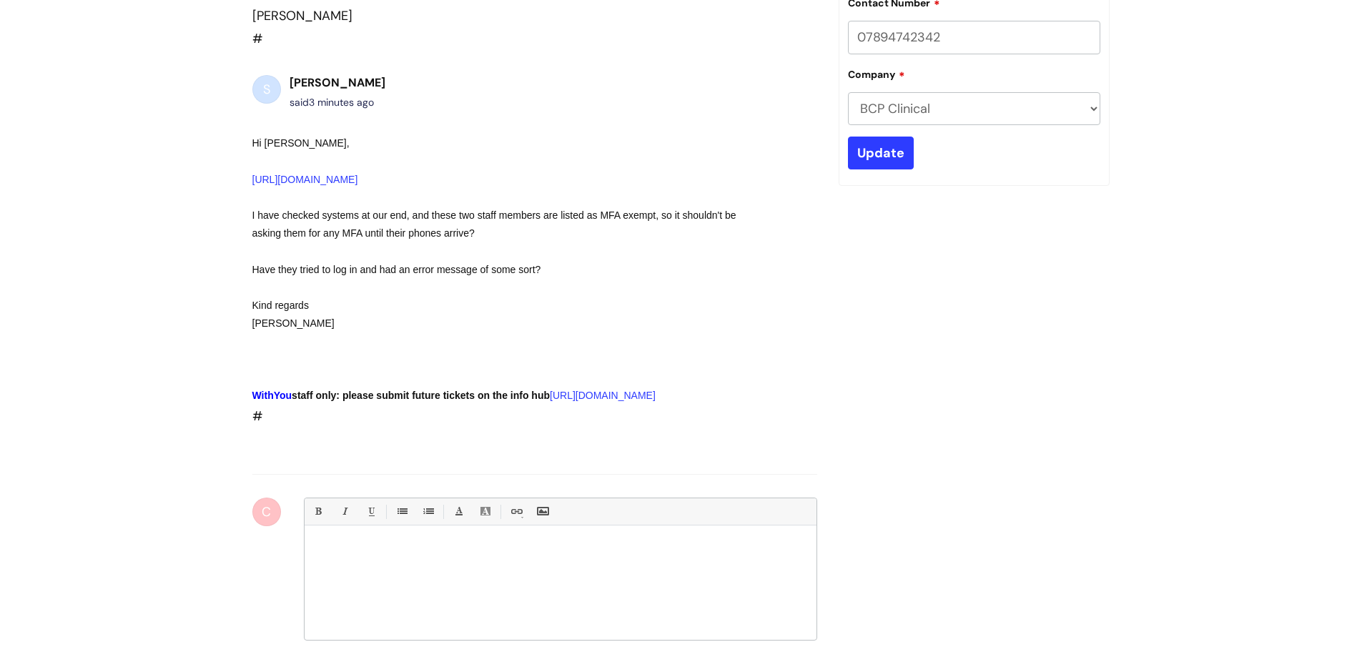
scroll to position [539, 0]
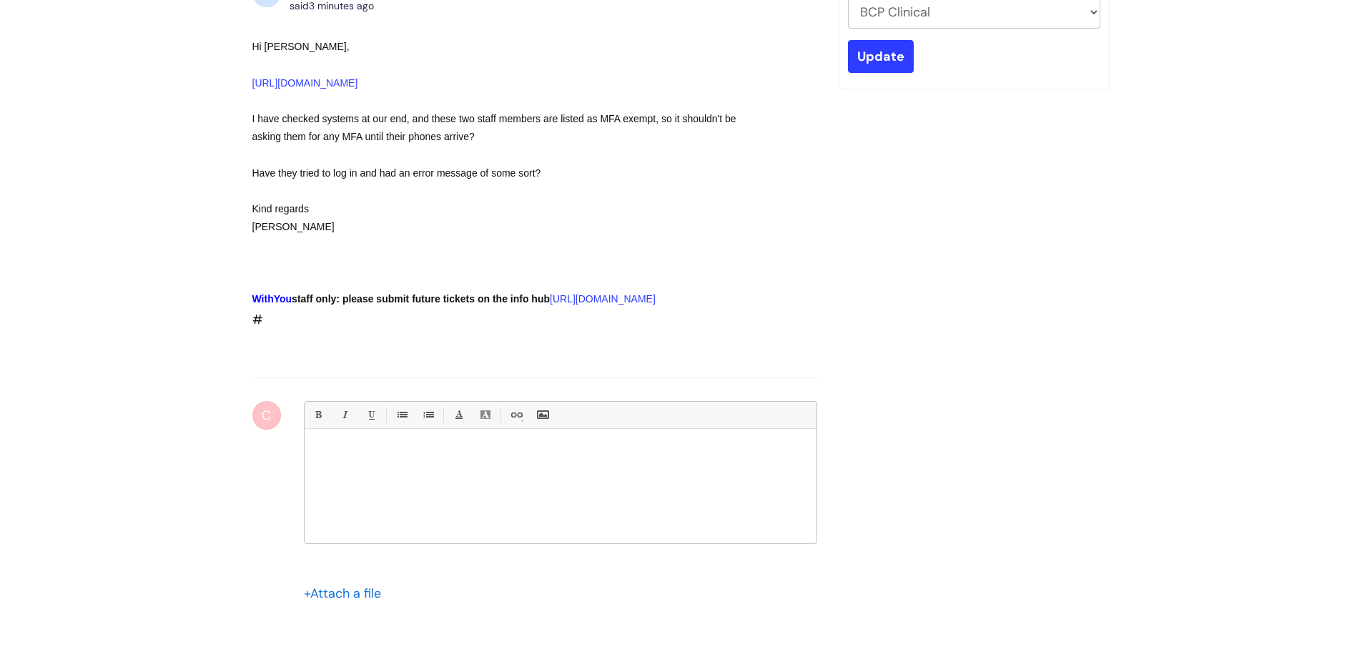
click at [639, 463] on div at bounding box center [561, 489] width 512 height 107
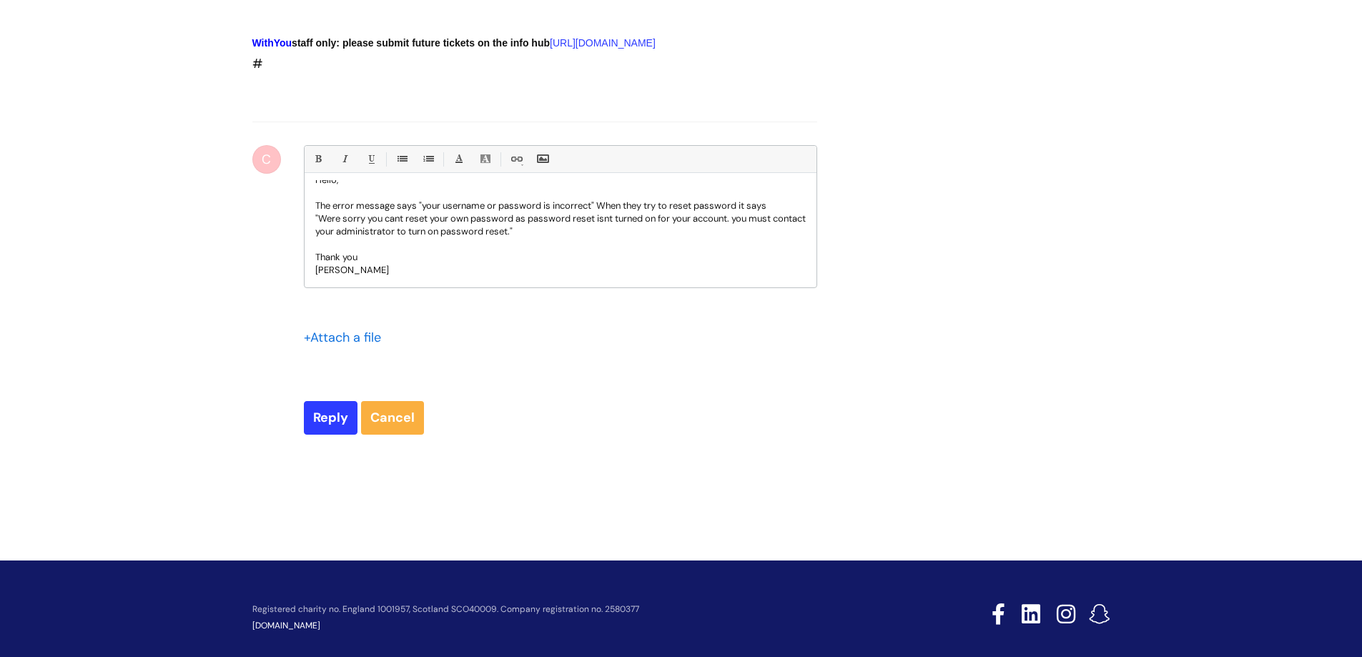
scroll to position [825, 0]
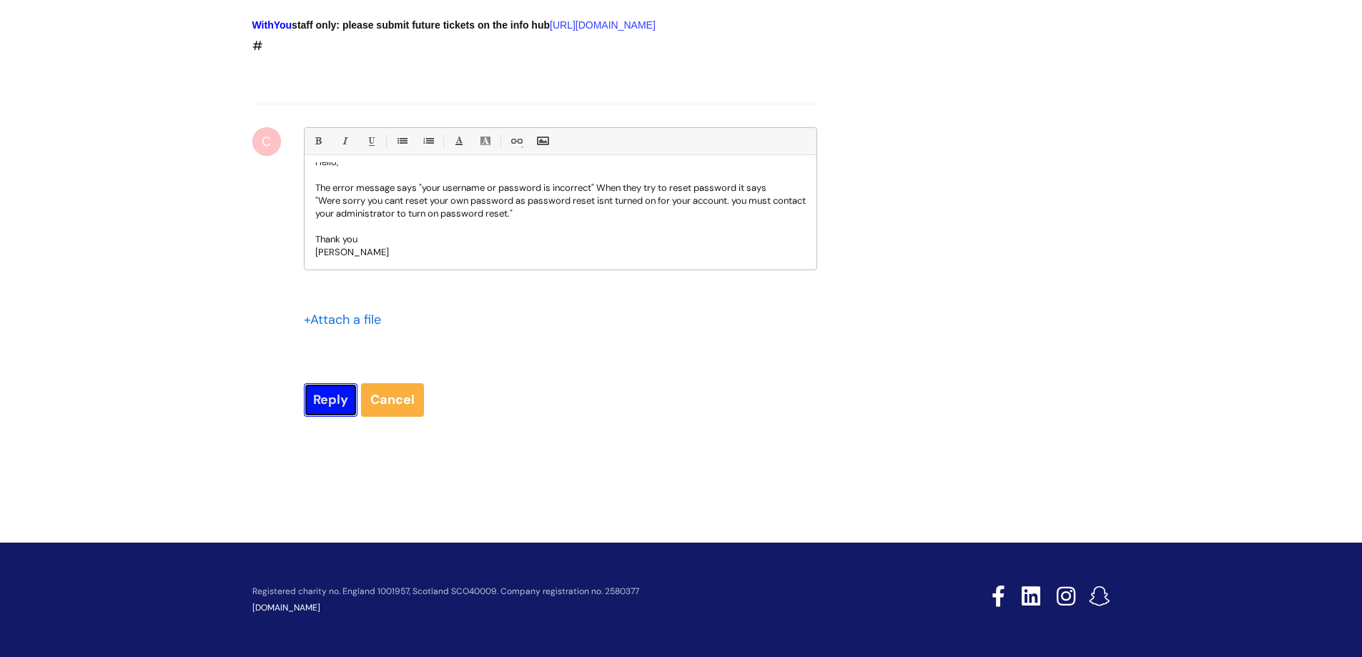
click at [322, 409] on input "Reply" at bounding box center [331, 399] width 54 height 33
type input "Please Wait..."
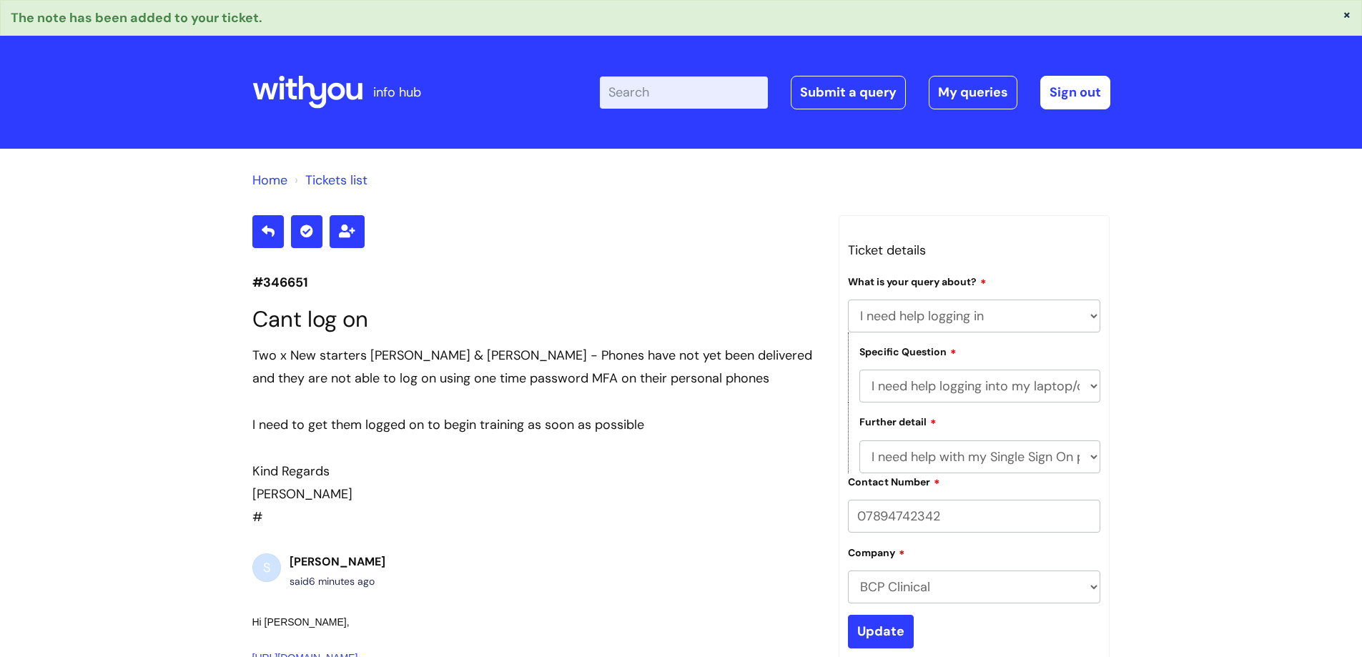
select select "I need help logging in"
select select "I need help logging into my laptop/chromebook"
select select "I need help with my Single Sign On password"
